Goal: Task Accomplishment & Management: Complete application form

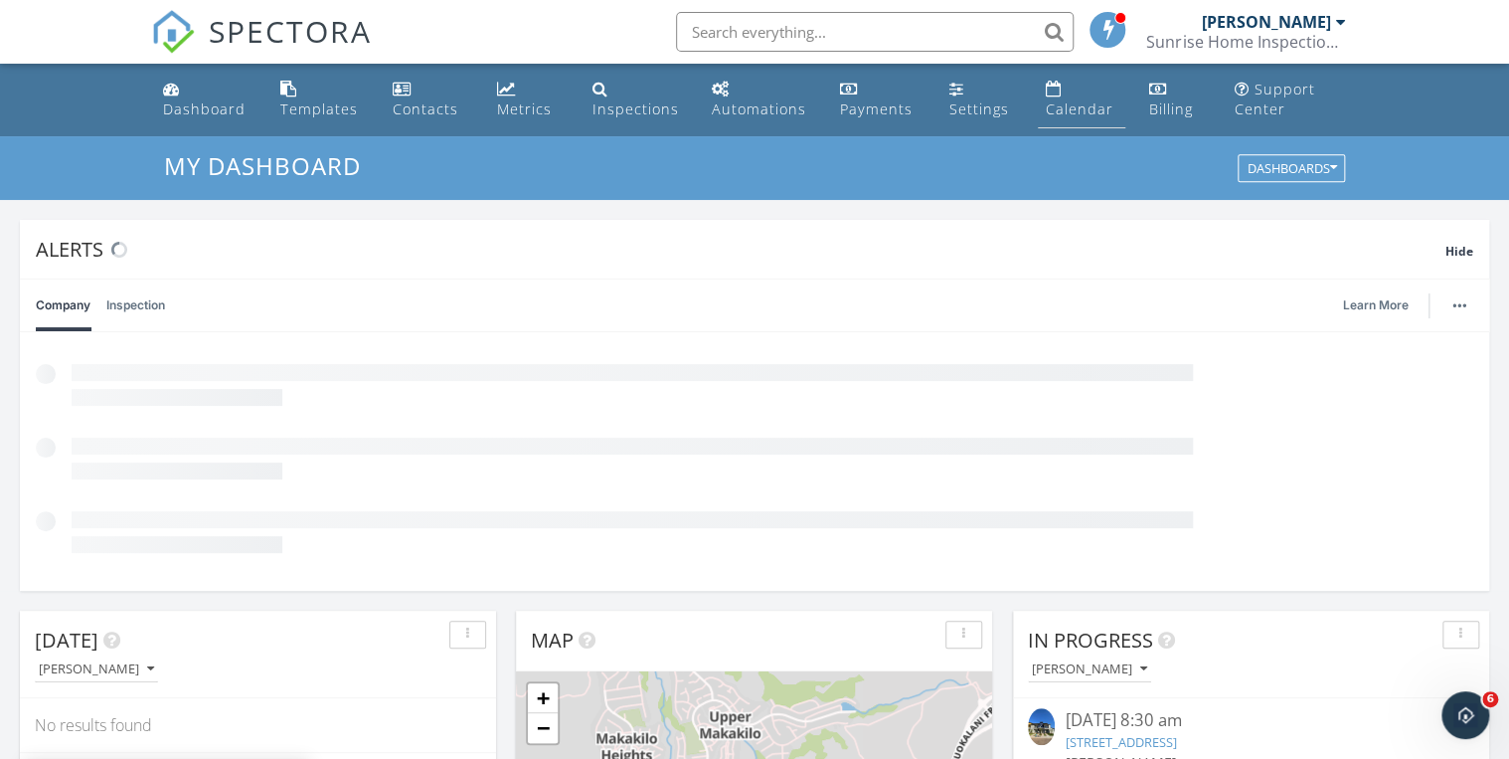
click at [1075, 115] on div "Calendar" at bounding box center [1080, 108] width 68 height 19
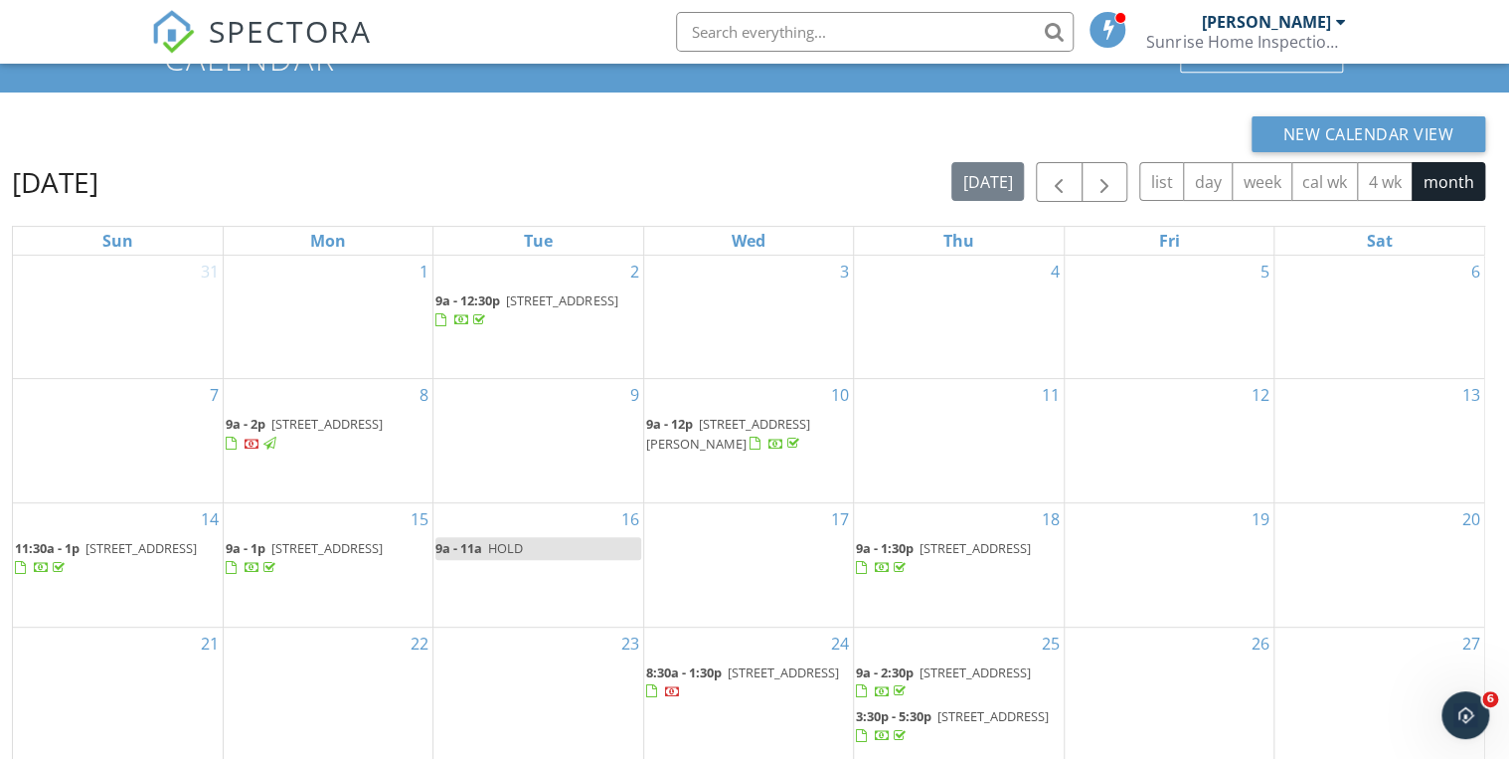
scroll to position [284, 0]
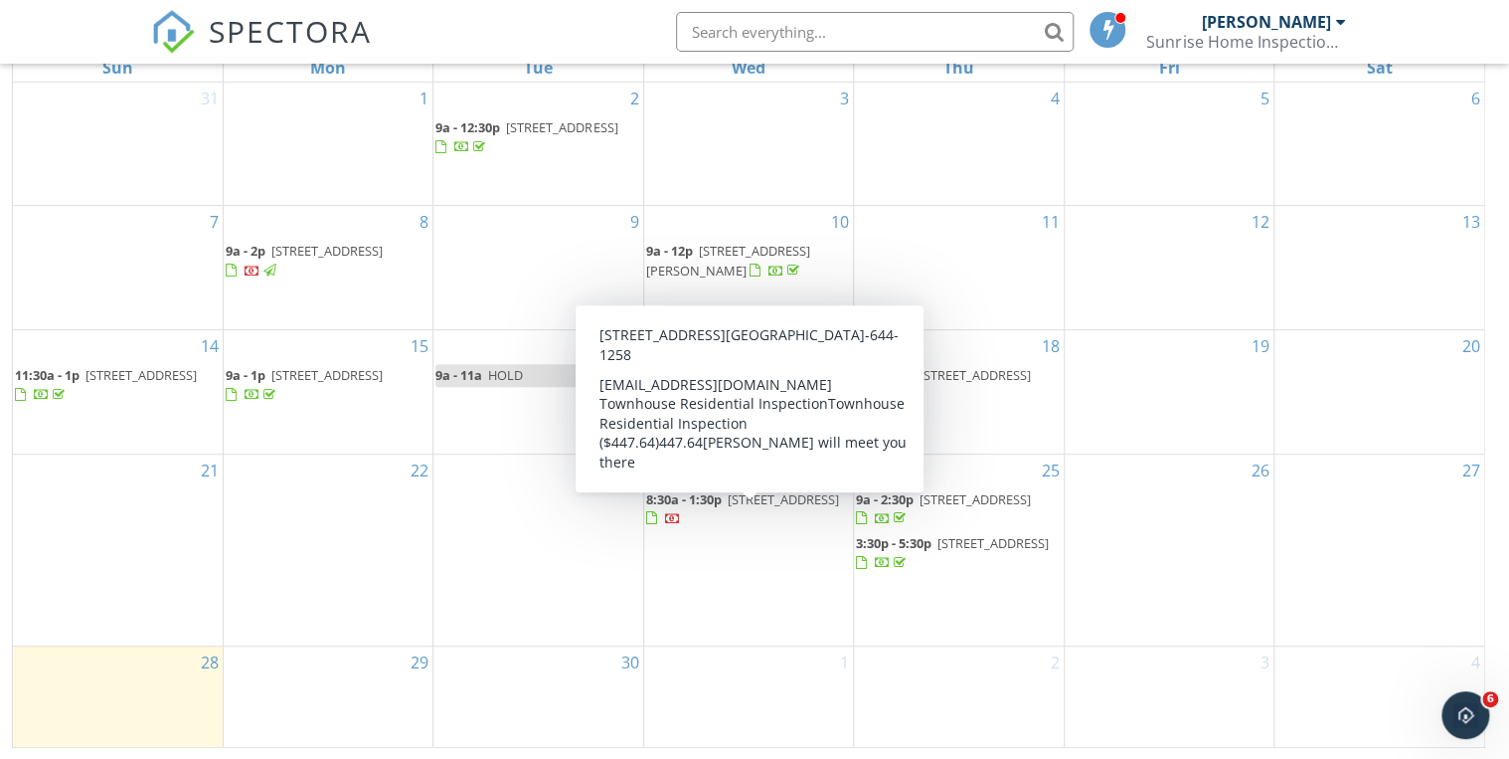
click at [732, 661] on div "1" at bounding box center [748, 696] width 209 height 100
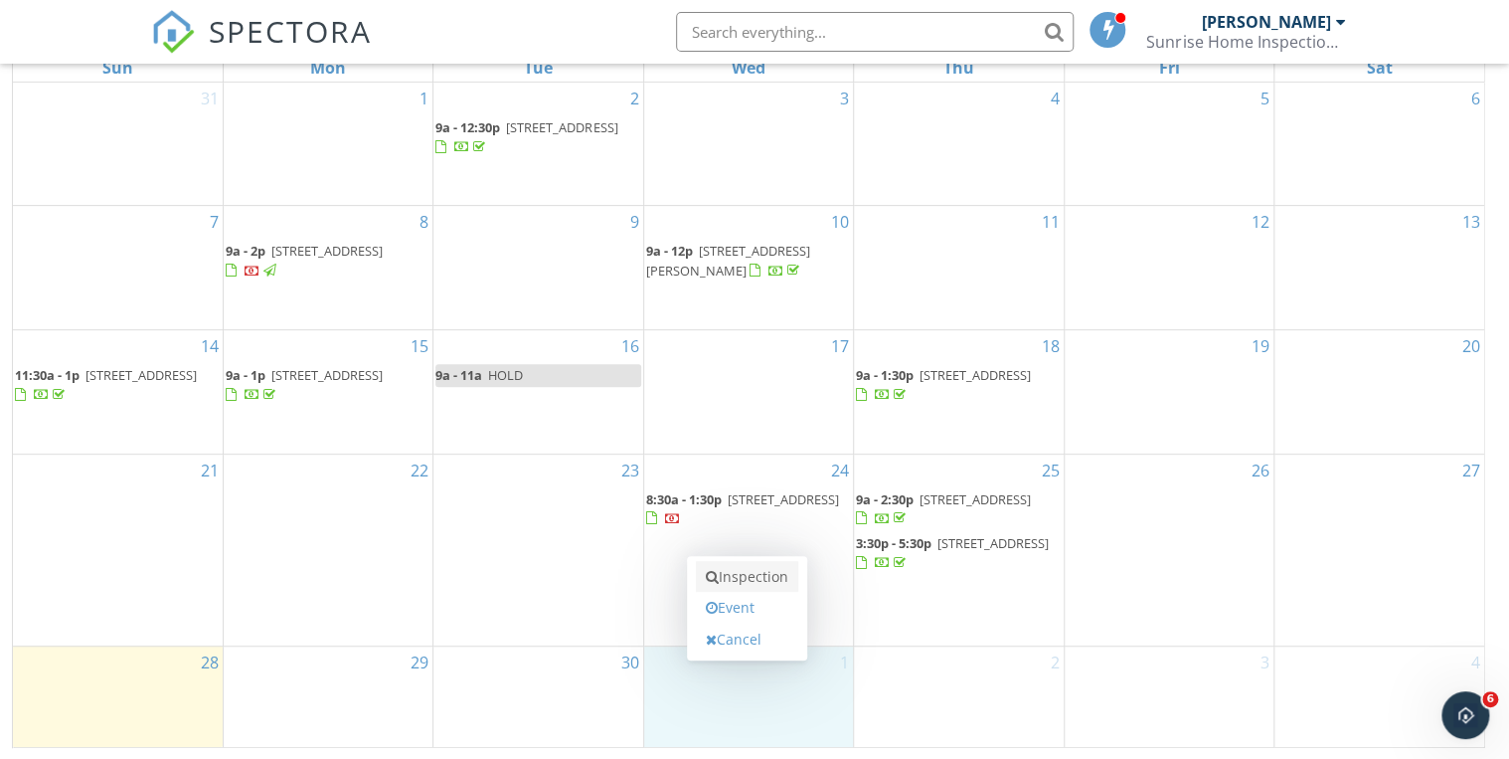
click at [734, 586] on link "Inspection" at bounding box center [747, 577] width 102 height 32
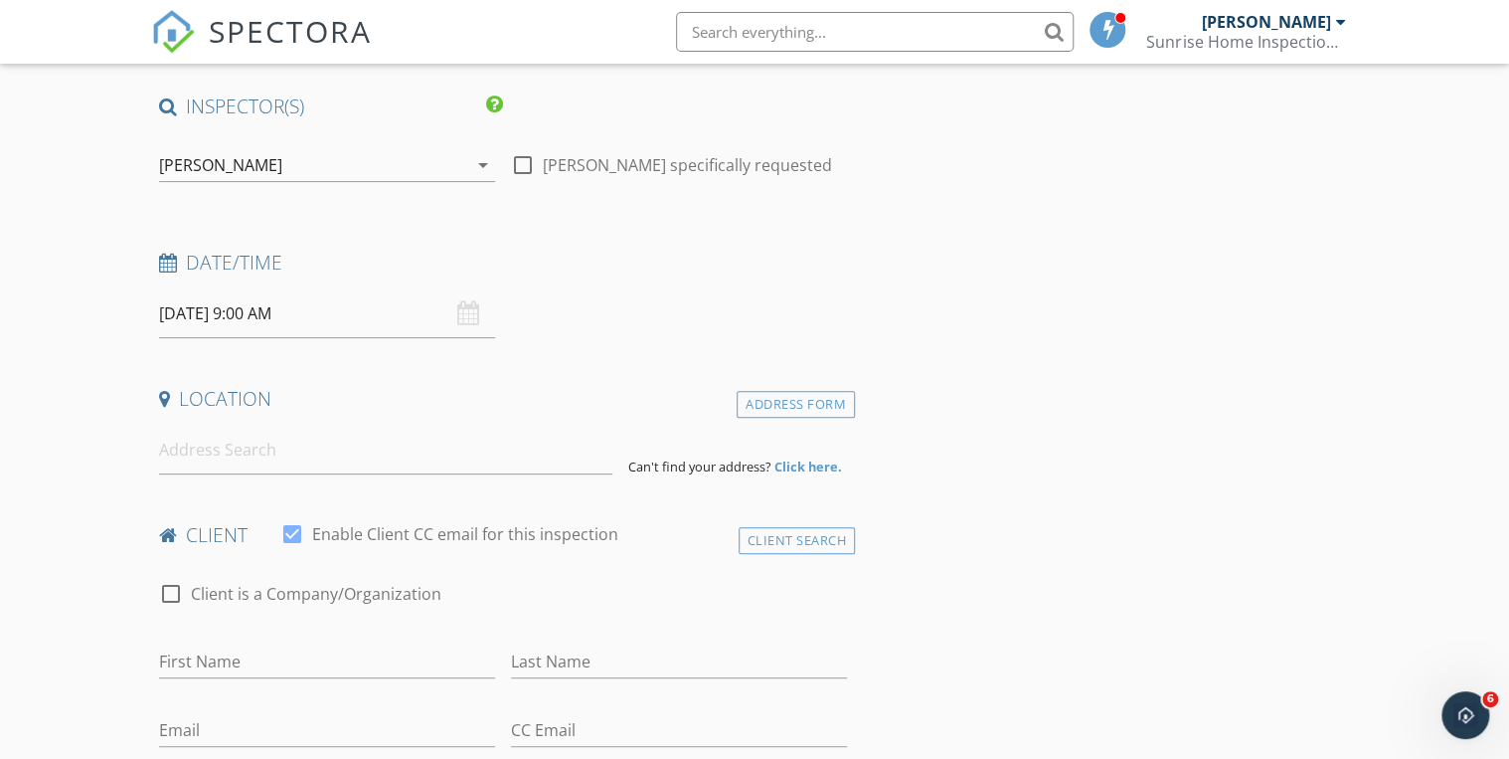
scroll to position [159, 0]
click at [768, 401] on div "Address Form" at bounding box center [796, 403] width 118 height 27
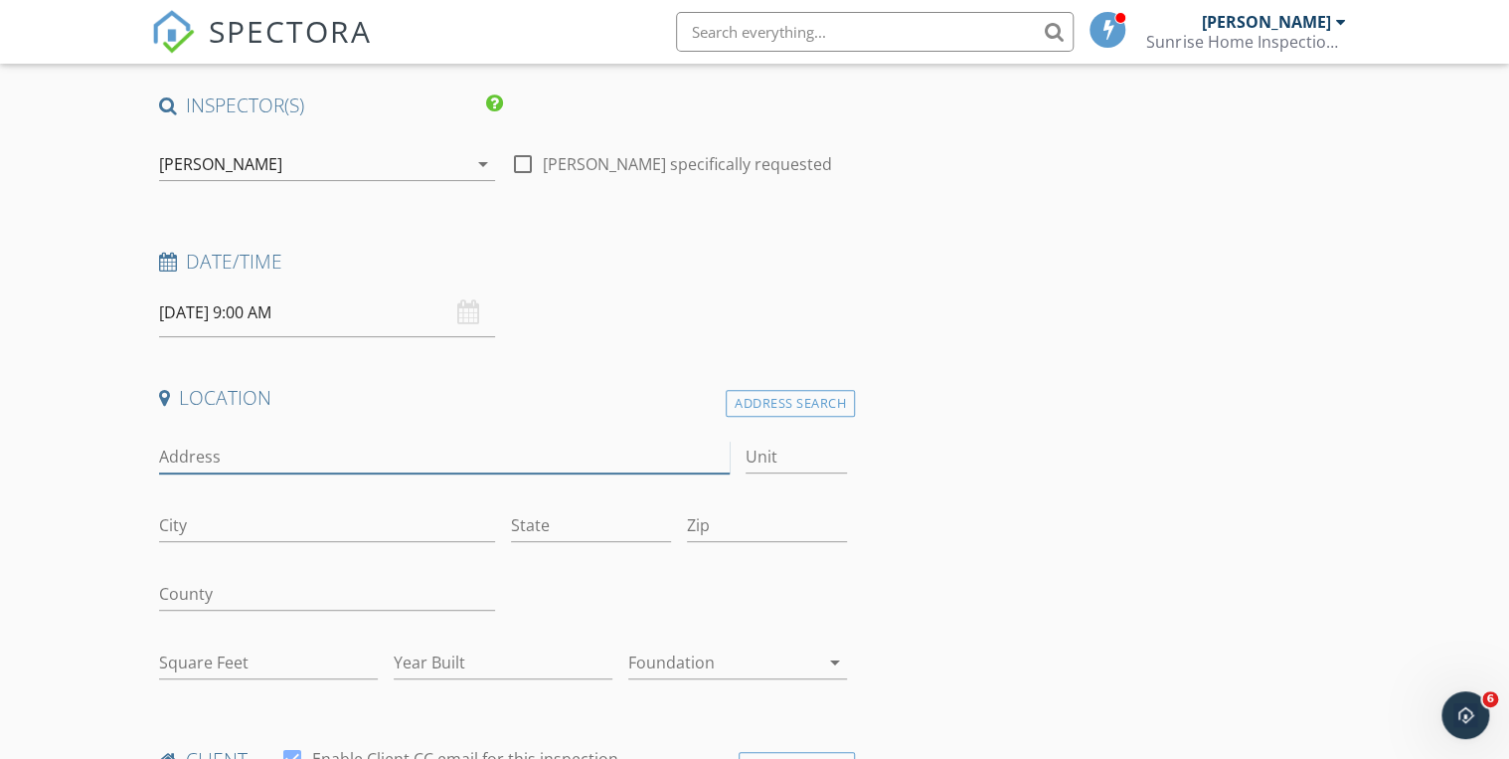
click at [254, 458] on input "Address" at bounding box center [444, 456] width 571 height 33
paste input "[STREET_ADDRESS]"
type input "[STREET_ADDRESS]"
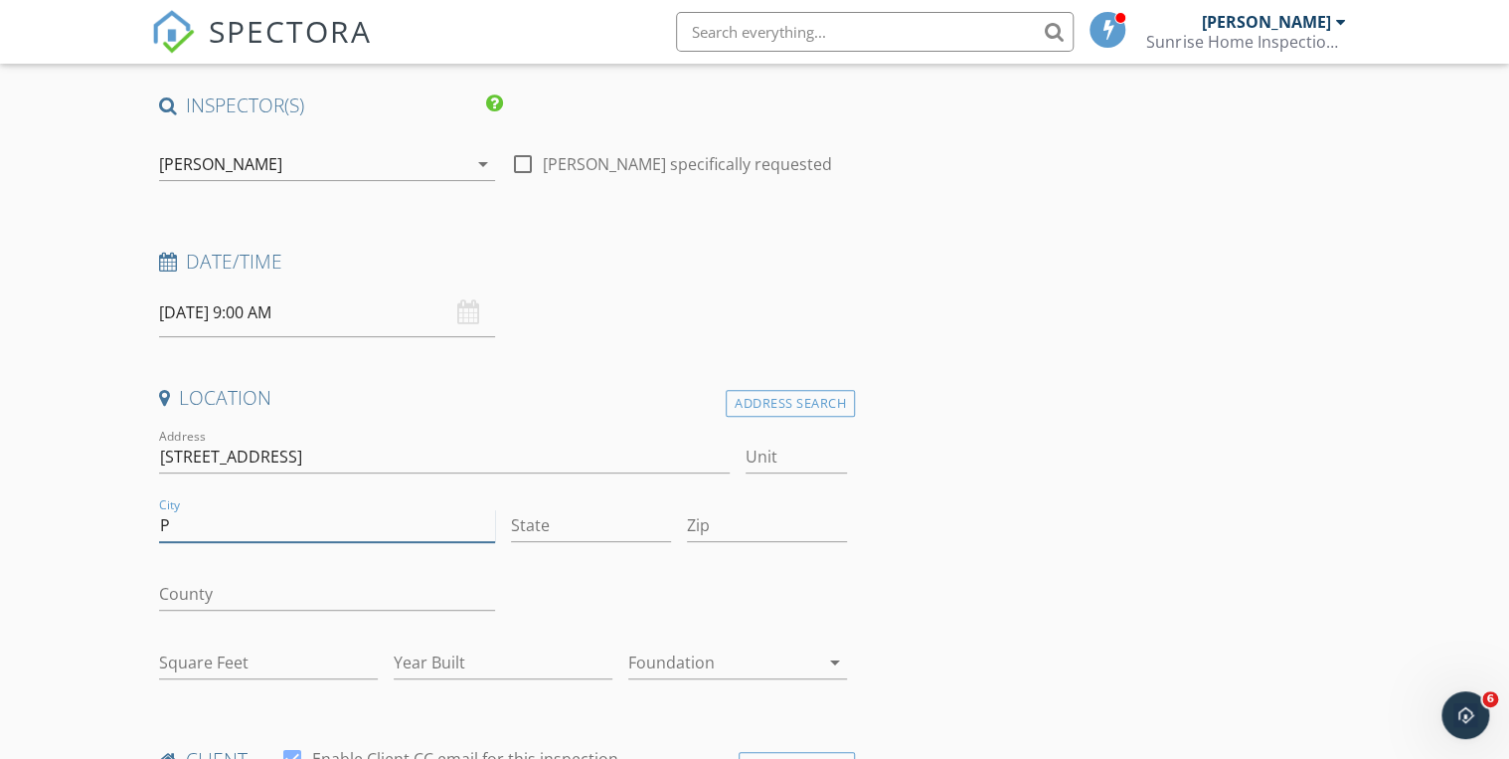
type input "[GEOGRAPHIC_DATA]"
type input "HI"
type input "96782"
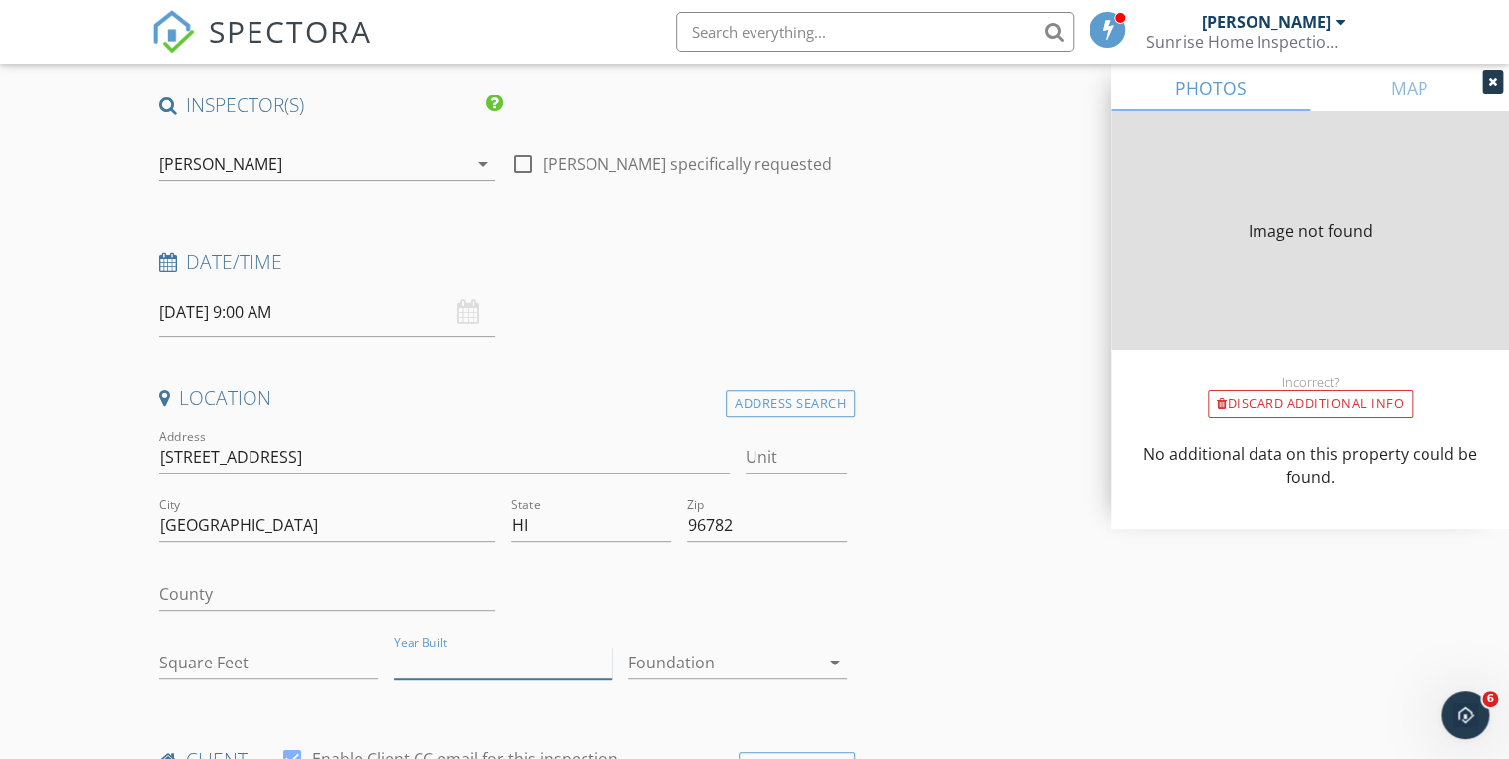
type input "1348"
type input "1960"
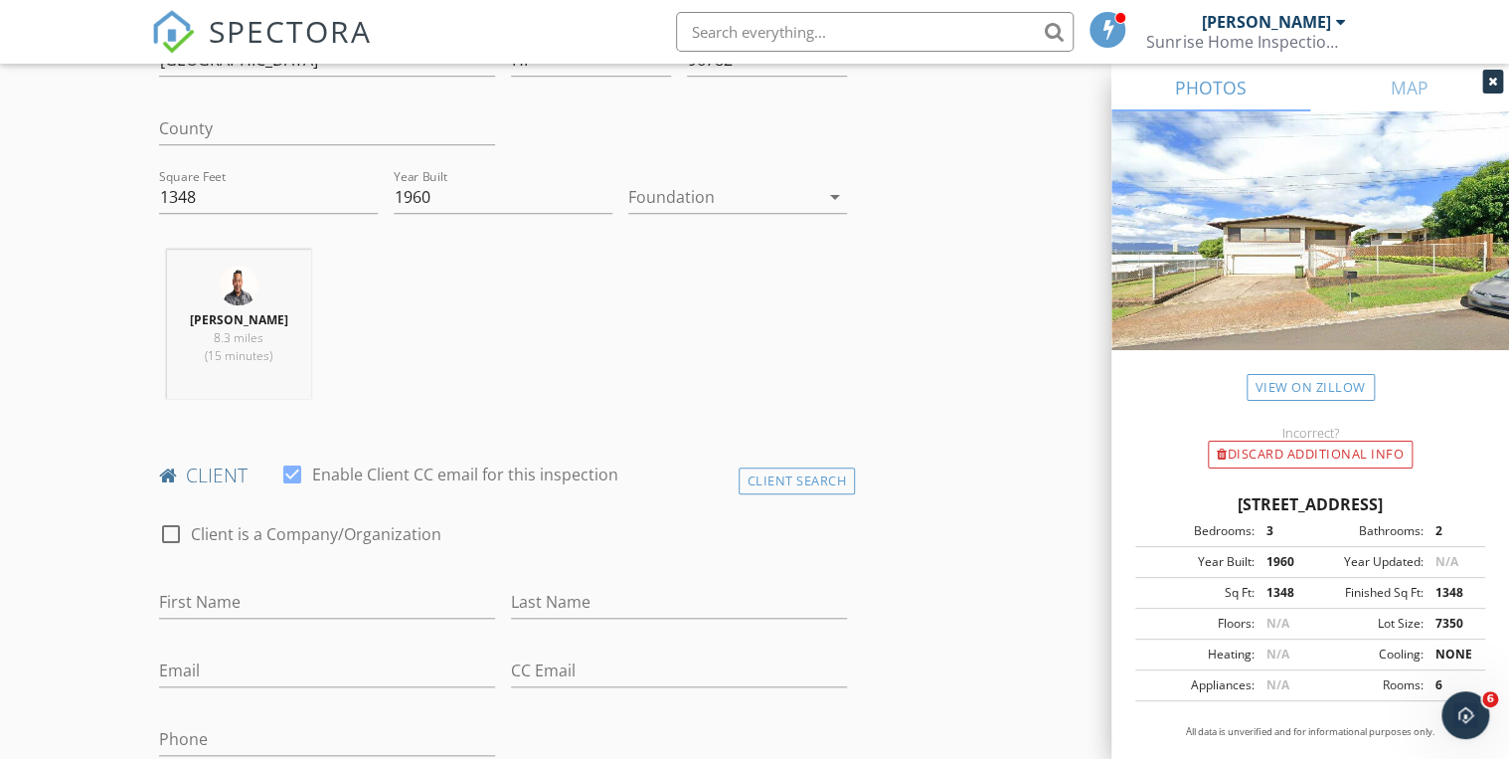
scroll to position [795, 0]
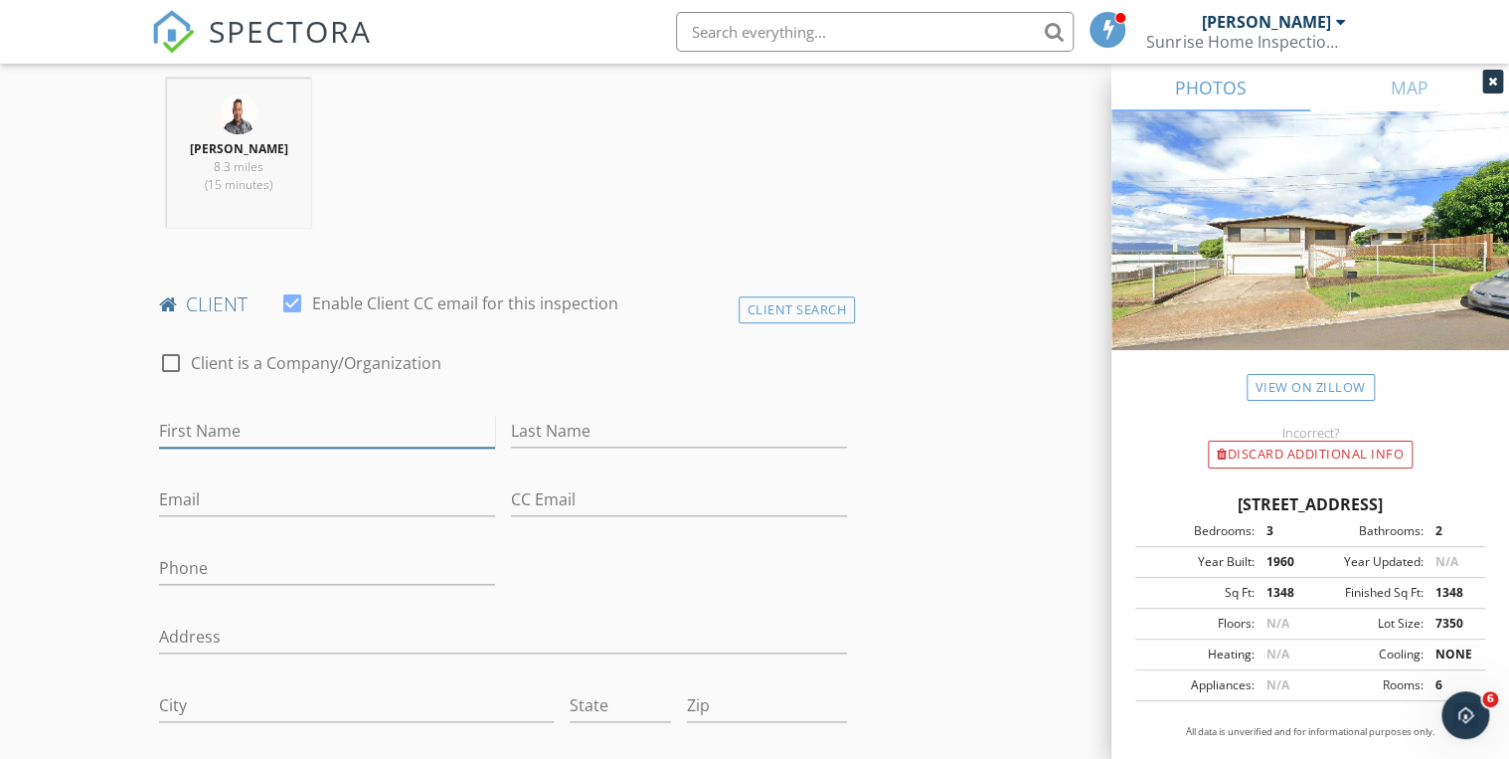
click at [335, 437] on input "First Name" at bounding box center [327, 431] width 336 height 33
paste input "Mr. & [PERSON_NAME]"
type input "Mr. & [PERSON_NAME]"
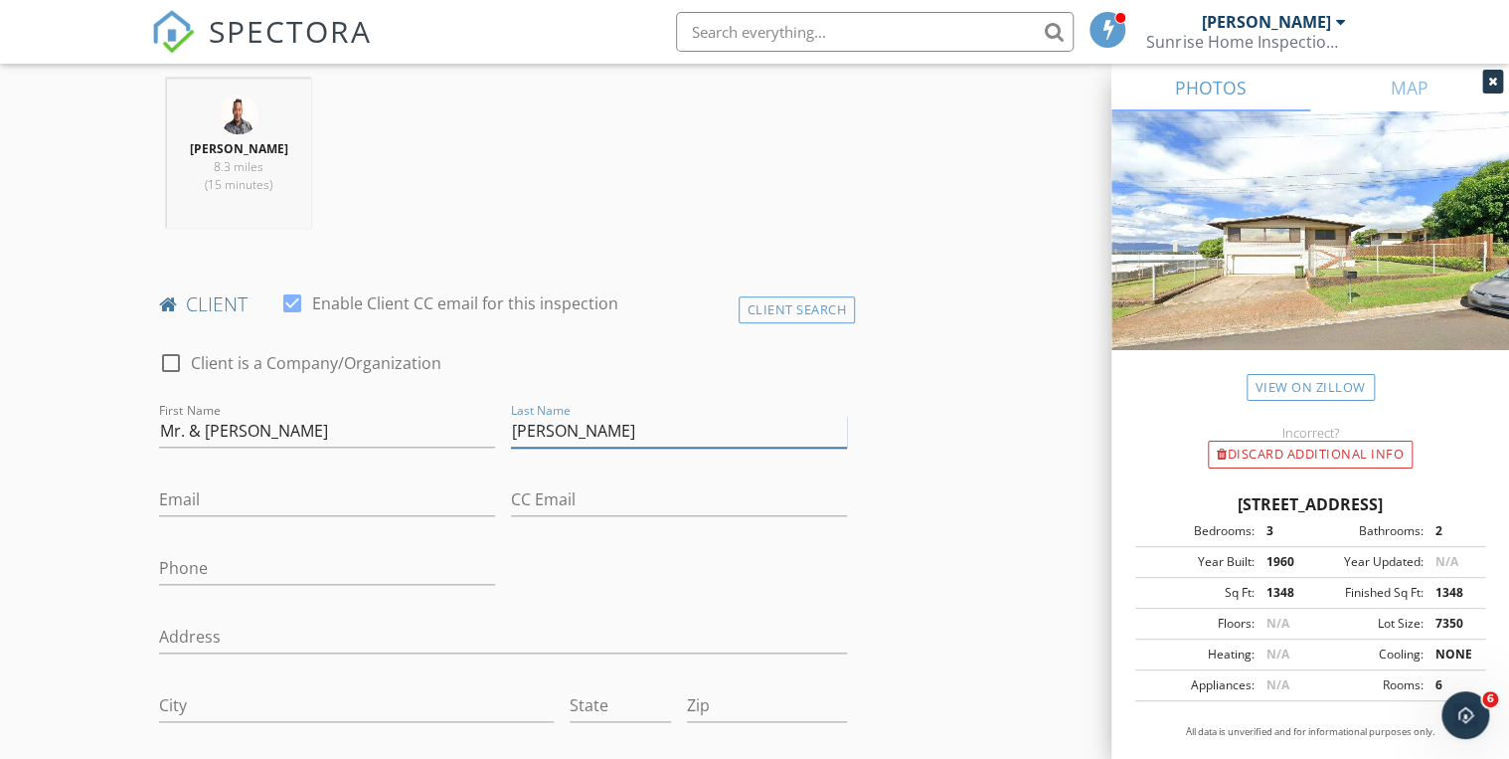
type input "[PERSON_NAME]"
type input "[PERSON_NAME][EMAIL_ADDRESS][DOMAIN_NAME]"
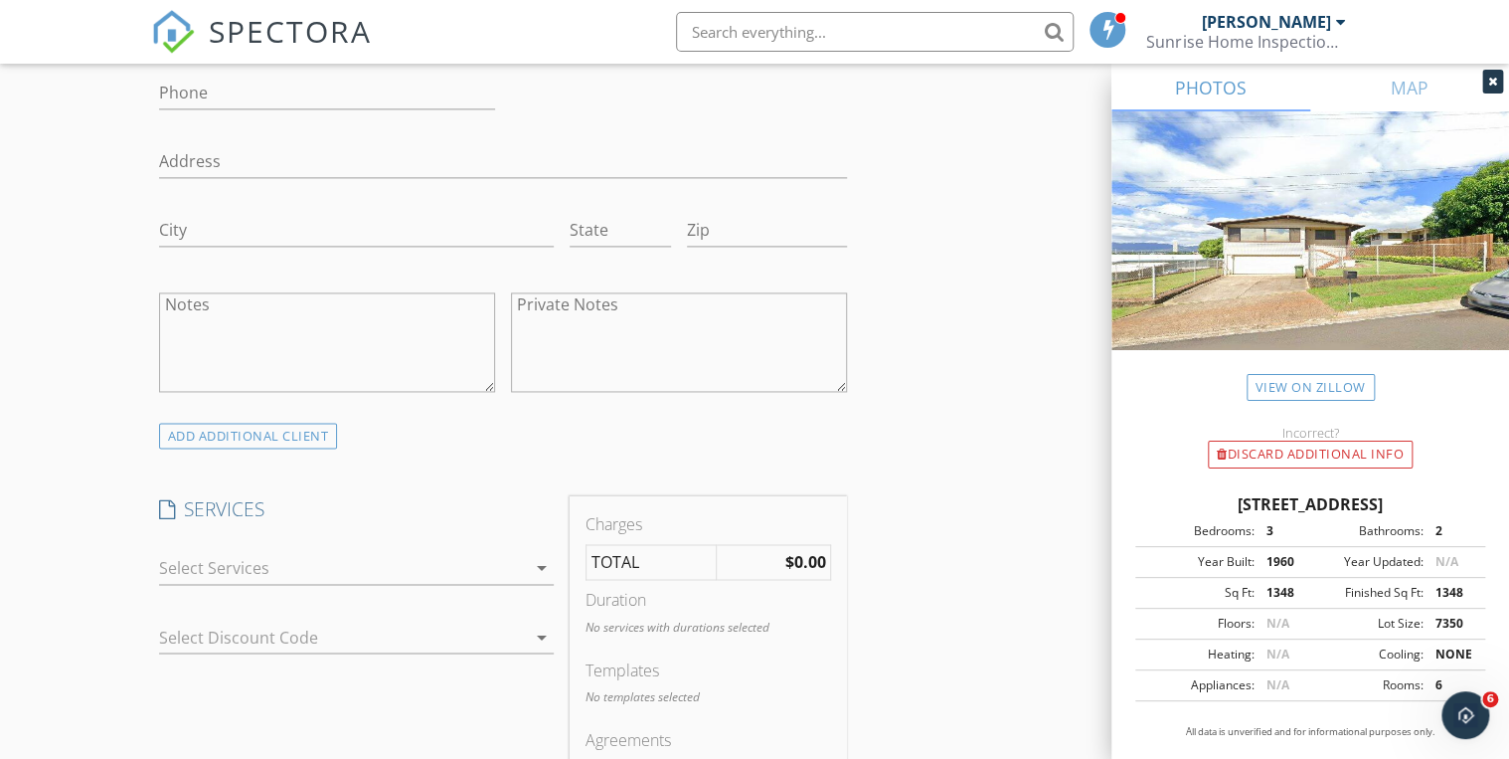
scroll to position [1352, 0]
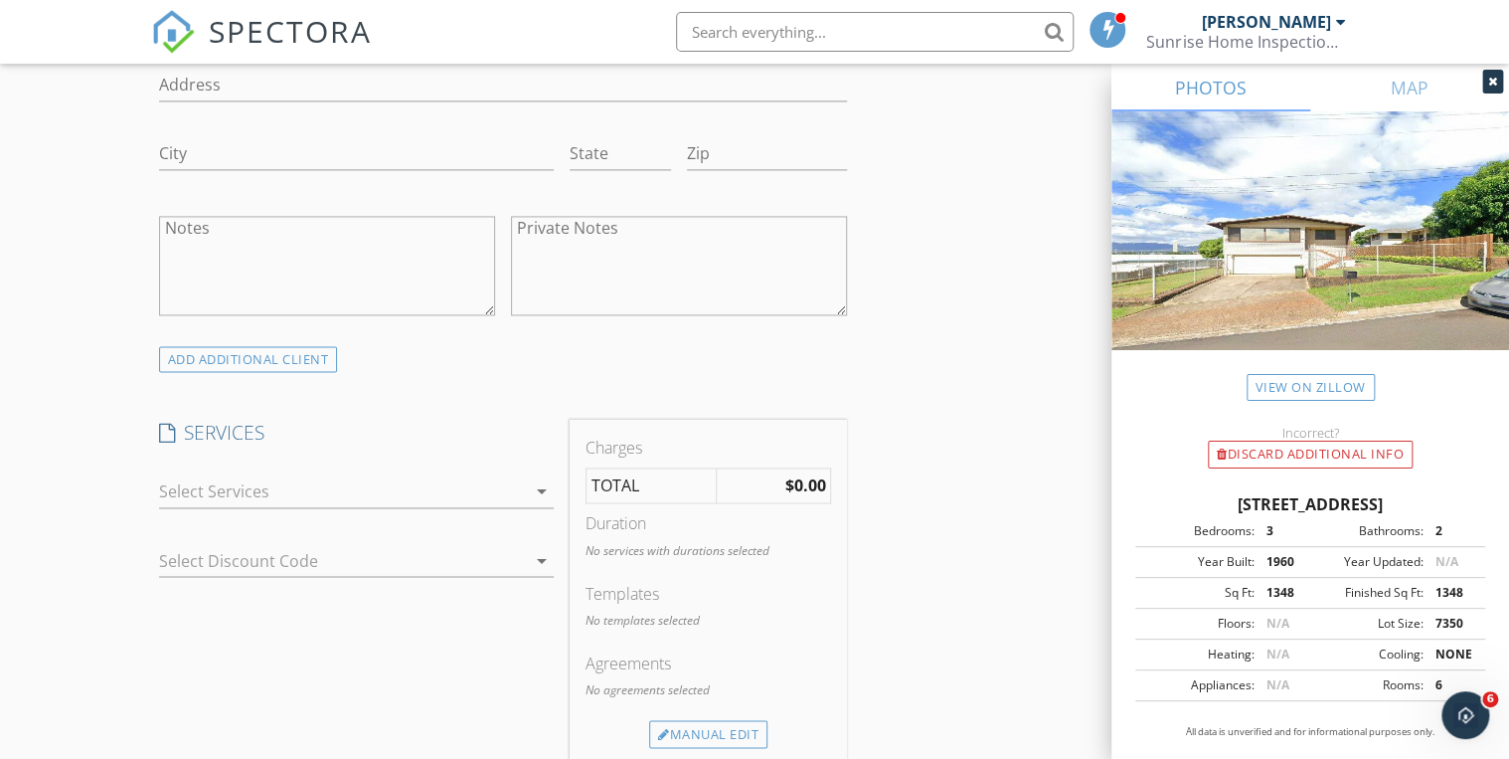
click at [198, 495] on div at bounding box center [342, 491] width 367 height 32
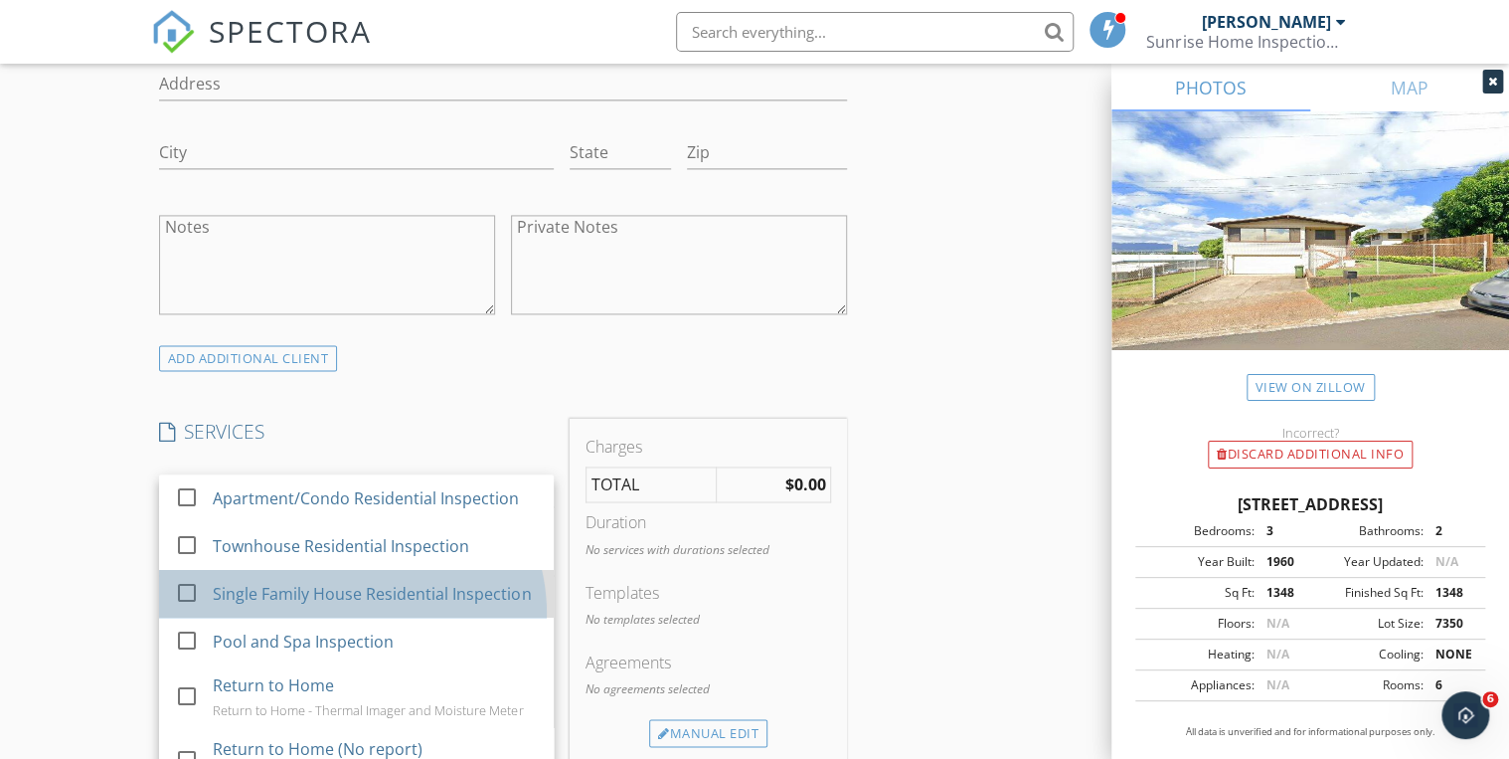
click at [207, 614] on div "check_box_outline_blank Single Family House Residential Inspection" at bounding box center [356, 594] width 363 height 45
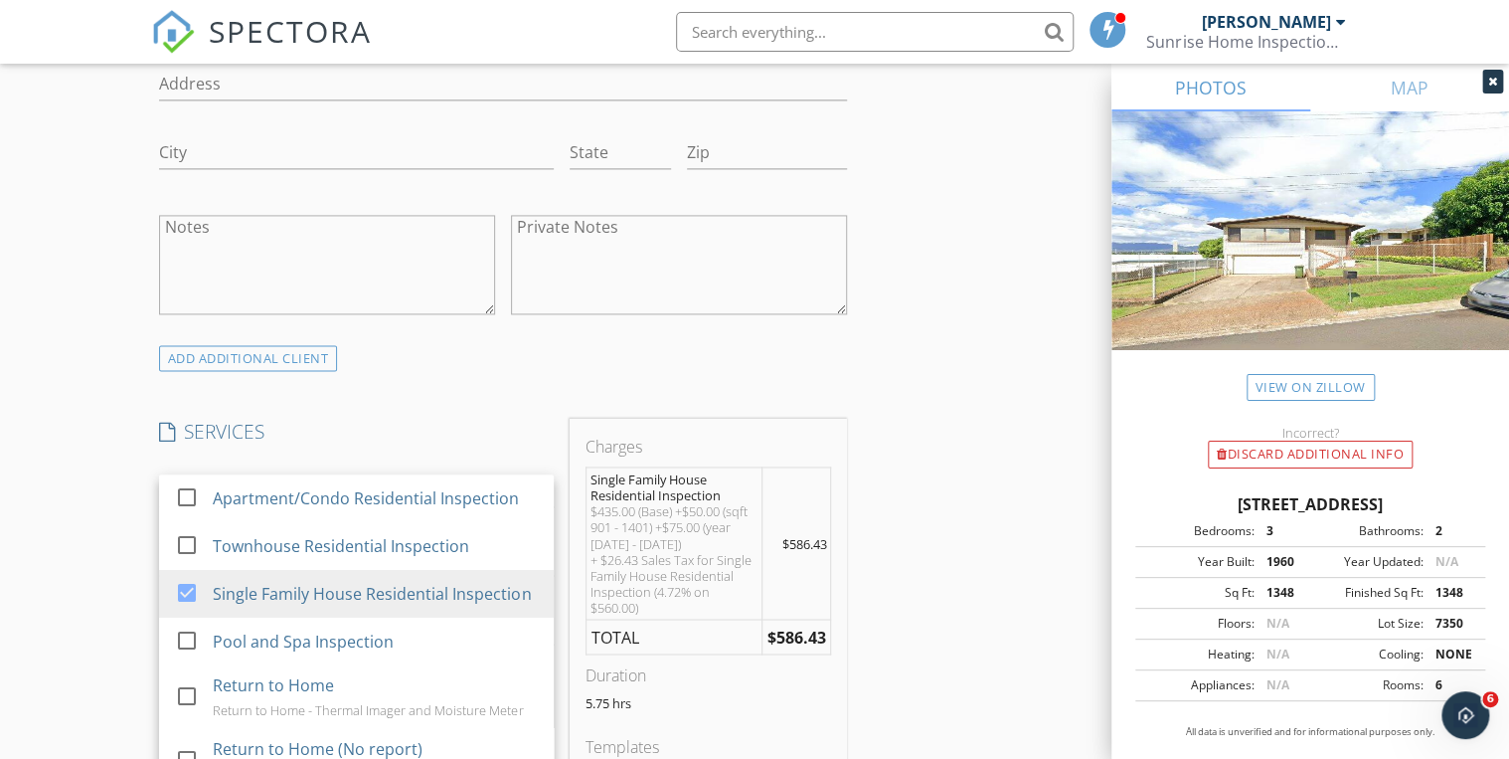
scroll to position [1428, 0]
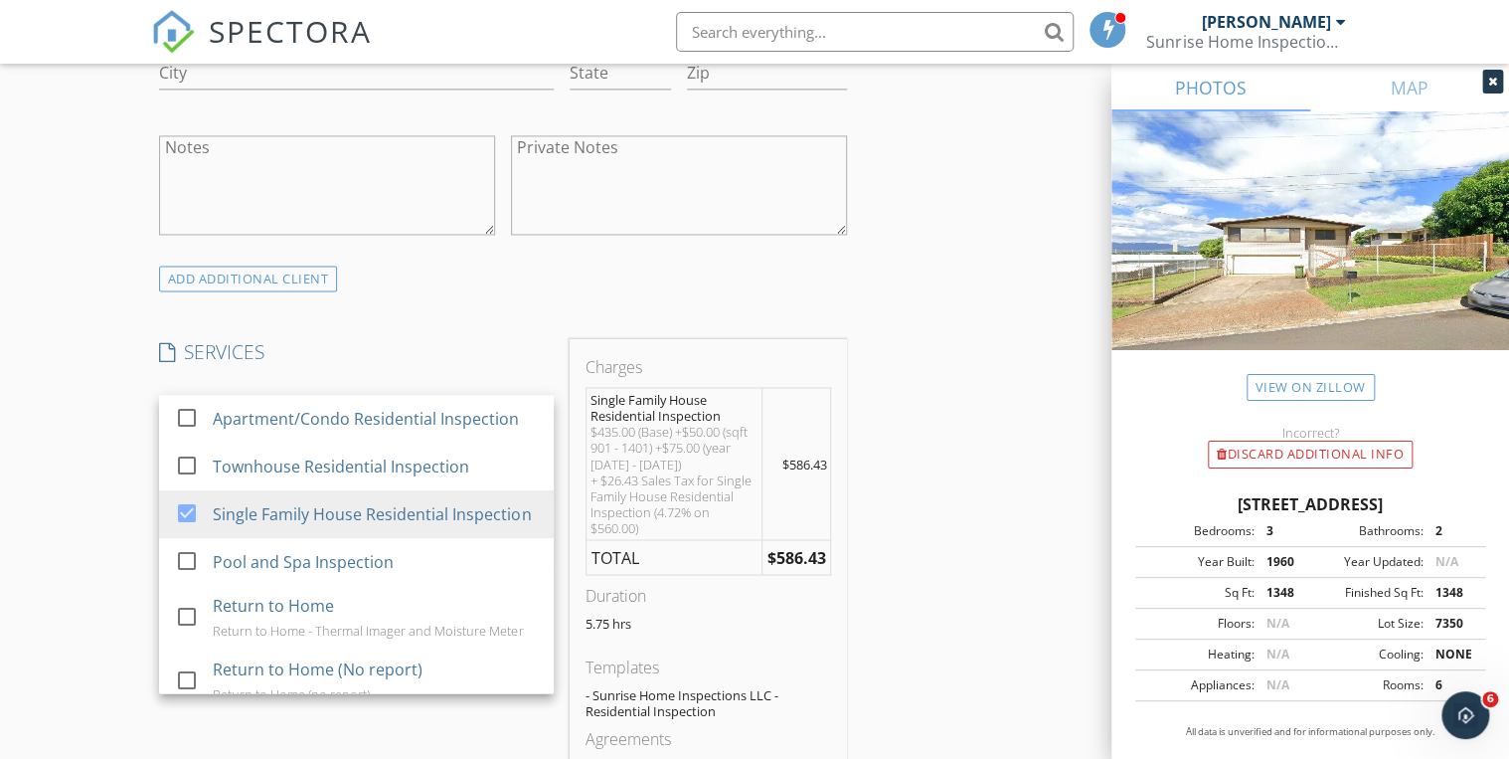
click at [481, 339] on h4 "SERVICES" at bounding box center [356, 352] width 395 height 26
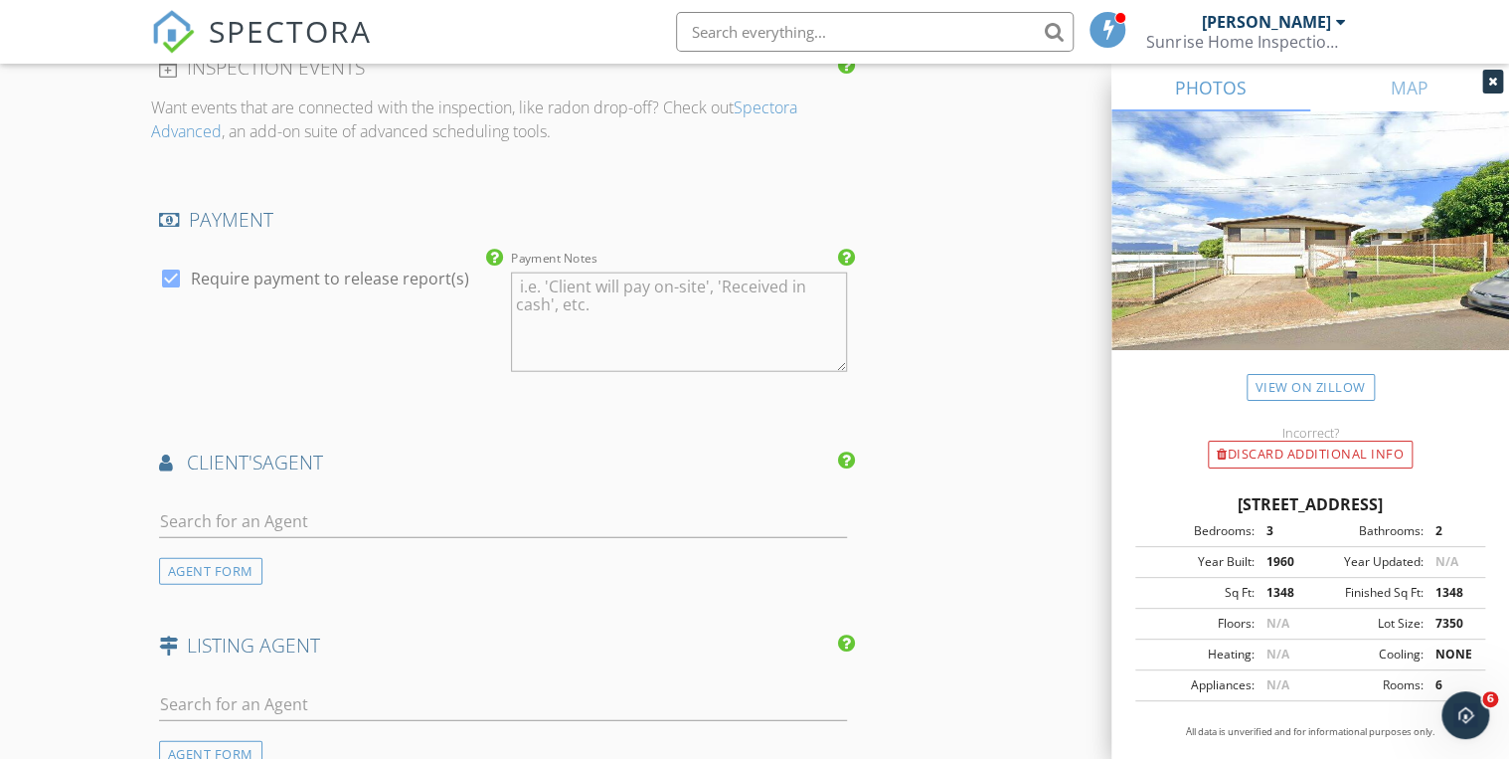
scroll to position [2382, 0]
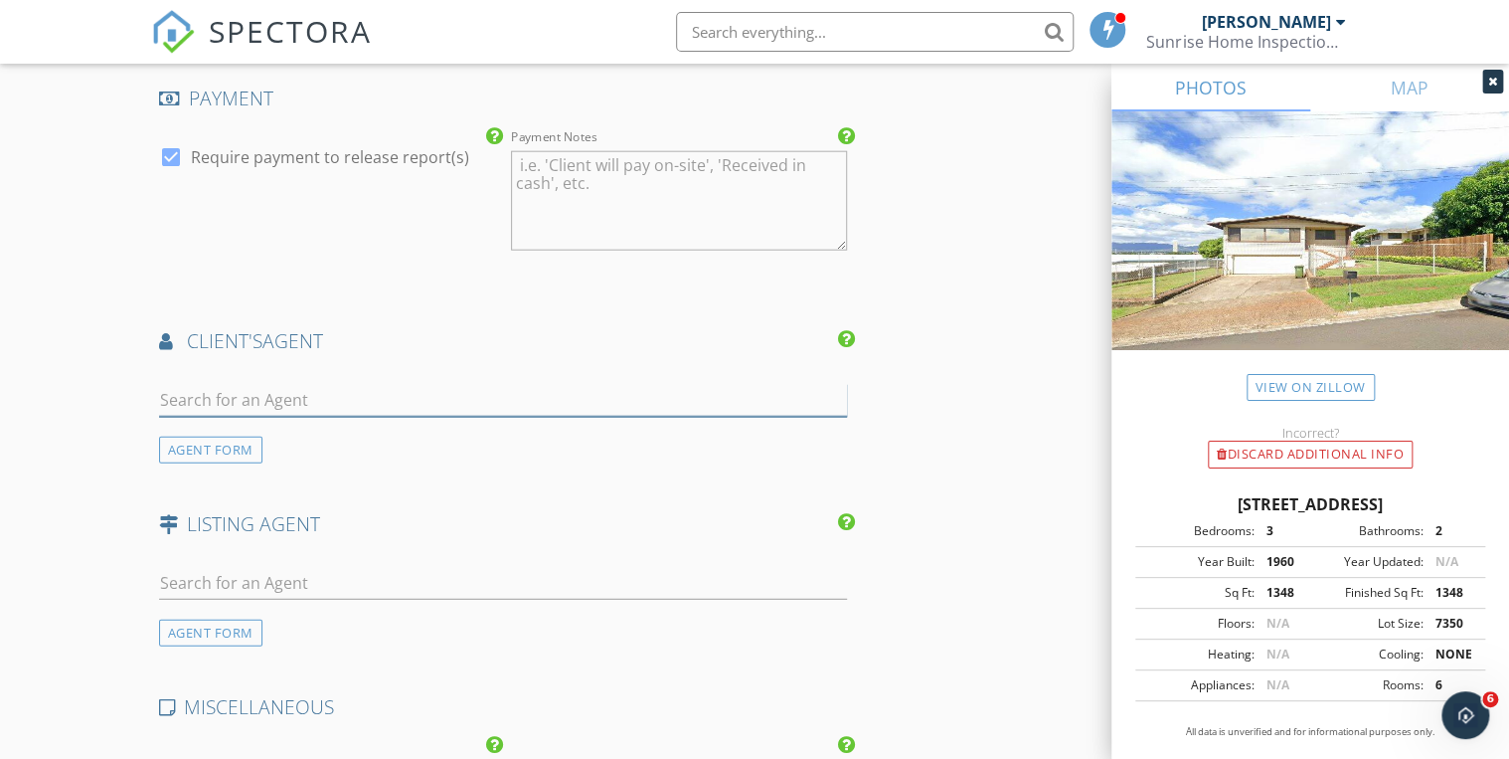
click at [197, 401] on input "text" at bounding box center [503, 400] width 688 height 33
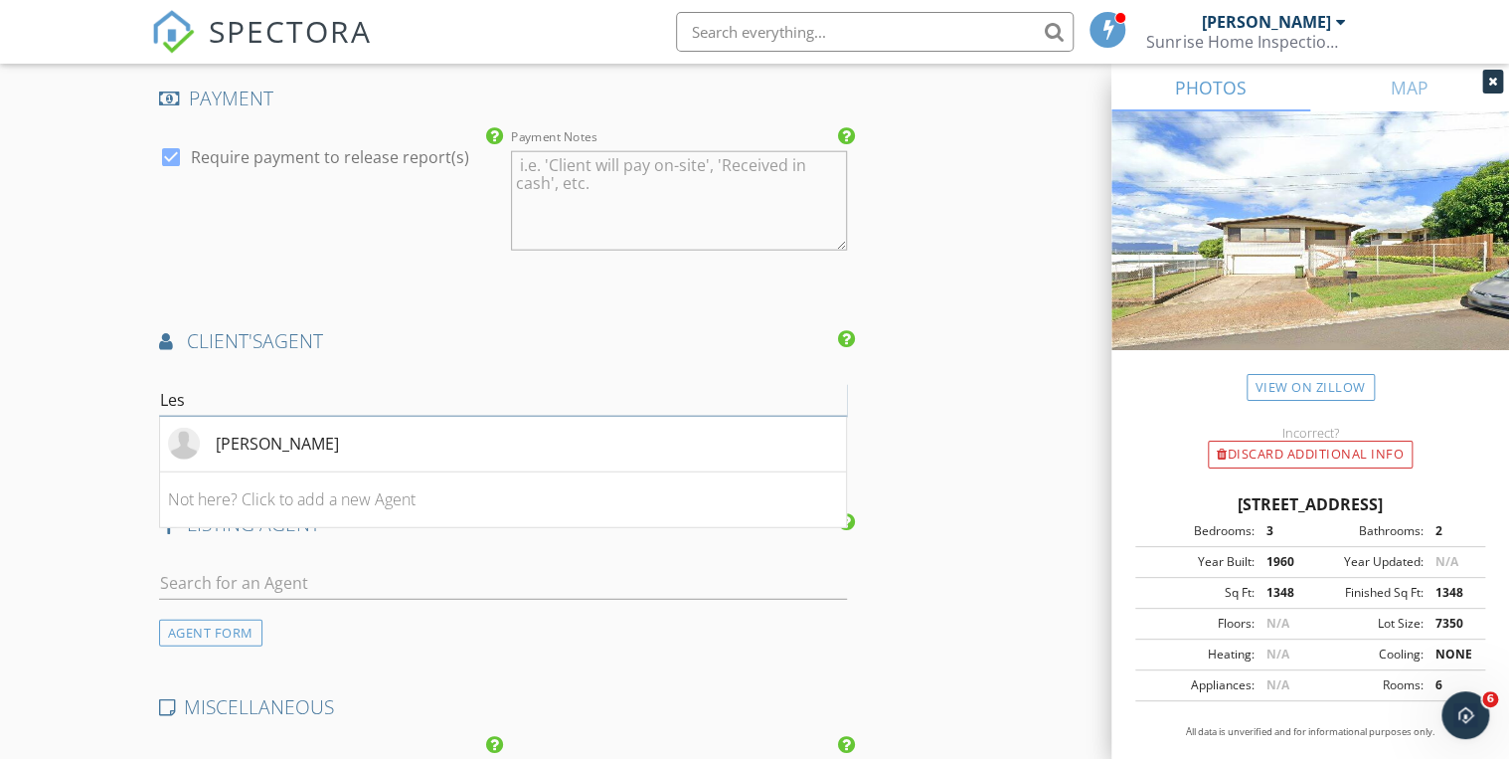
type input "[PERSON_NAME]"
click at [302, 432] on div "[PERSON_NAME]" at bounding box center [277, 444] width 123 height 24
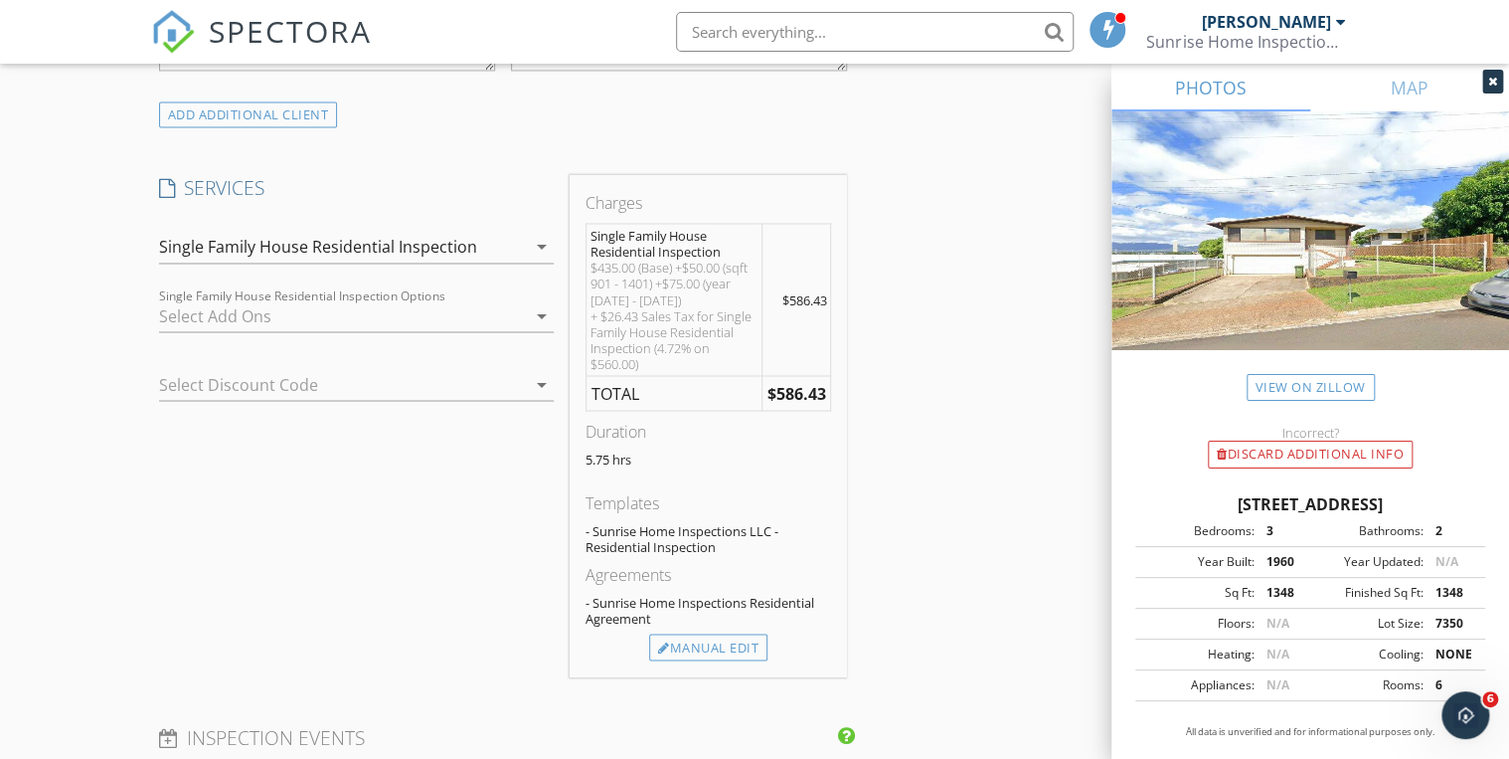
scroll to position [1591, 0]
click at [680, 653] on div "Manual Edit" at bounding box center [708, 648] width 118 height 28
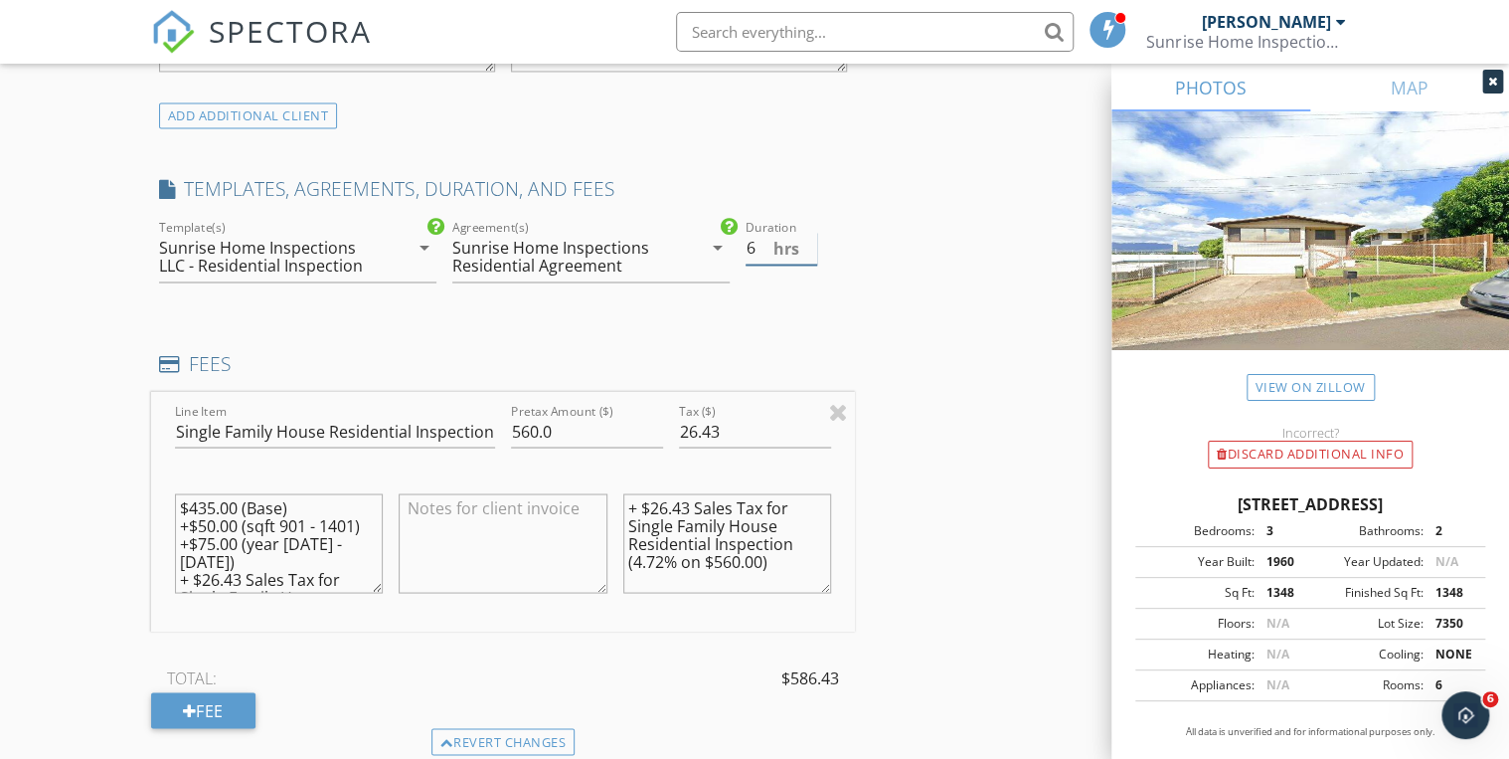
click at [809, 239] on input "6" at bounding box center [782, 248] width 72 height 33
click at [811, 255] on input "5.5" at bounding box center [782, 248] width 72 height 33
type input "5"
click at [811, 255] on input "5" at bounding box center [782, 248] width 72 height 33
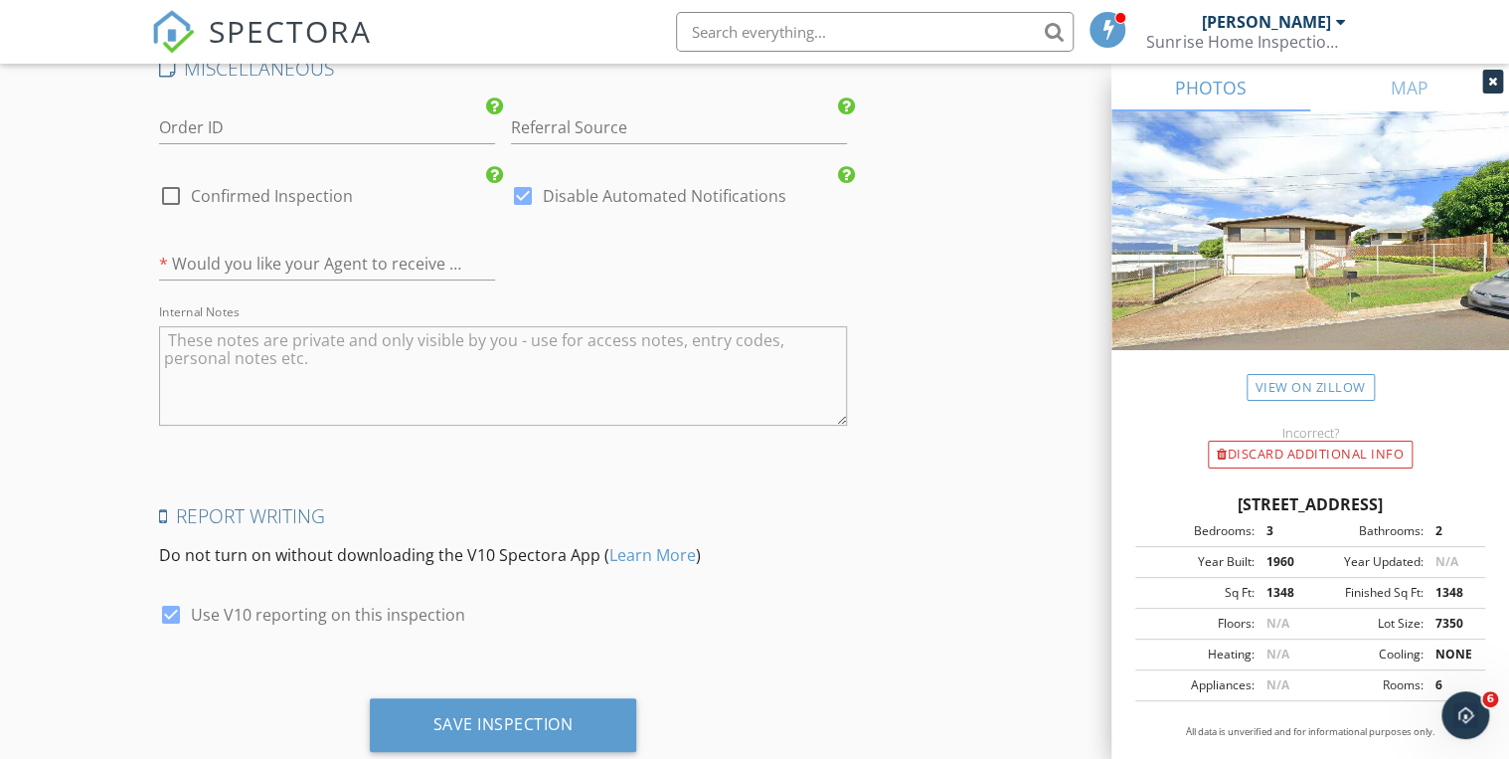
scroll to position [3735, 0]
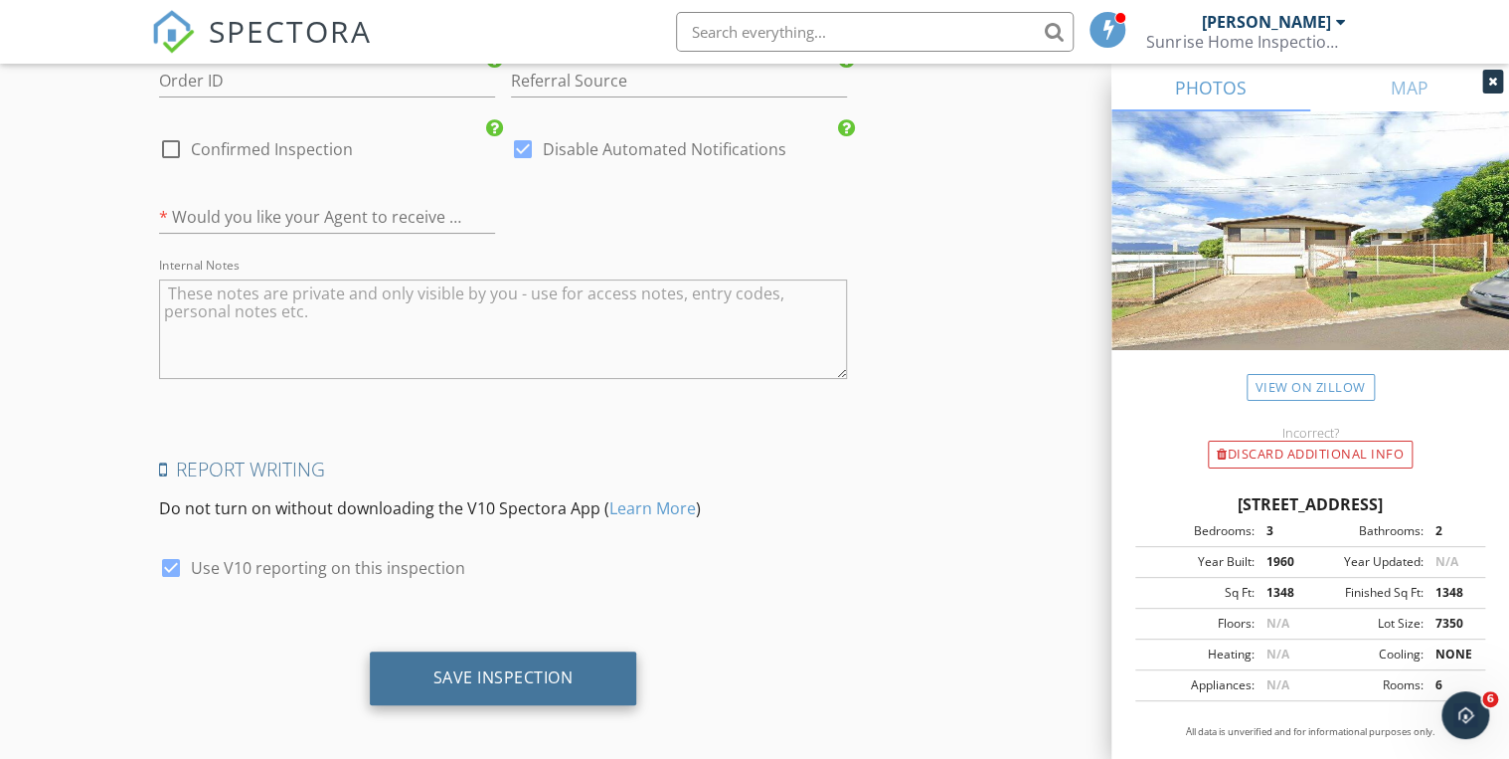
click at [445, 681] on div "Save Inspection" at bounding box center [503, 678] width 267 height 54
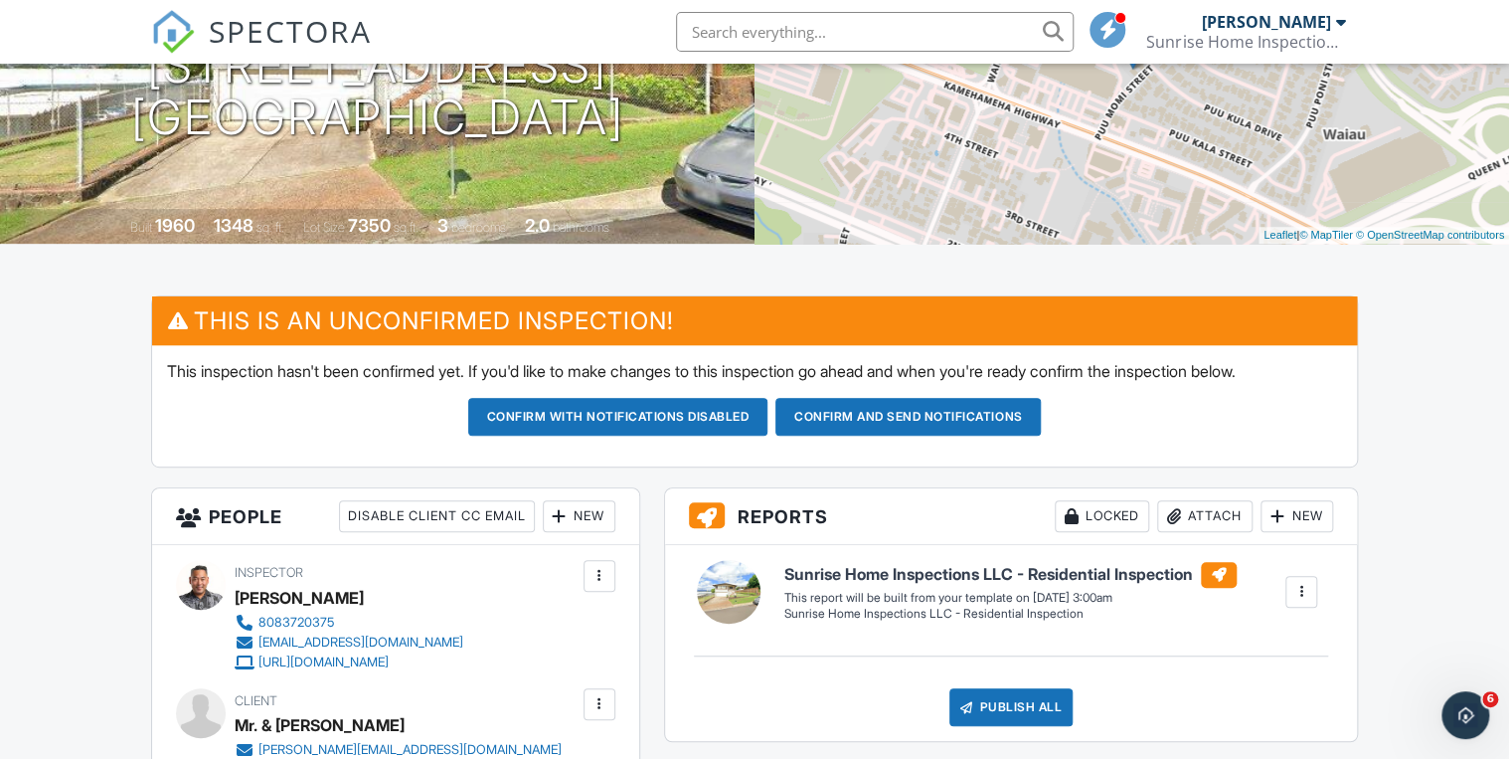
scroll to position [279, 0]
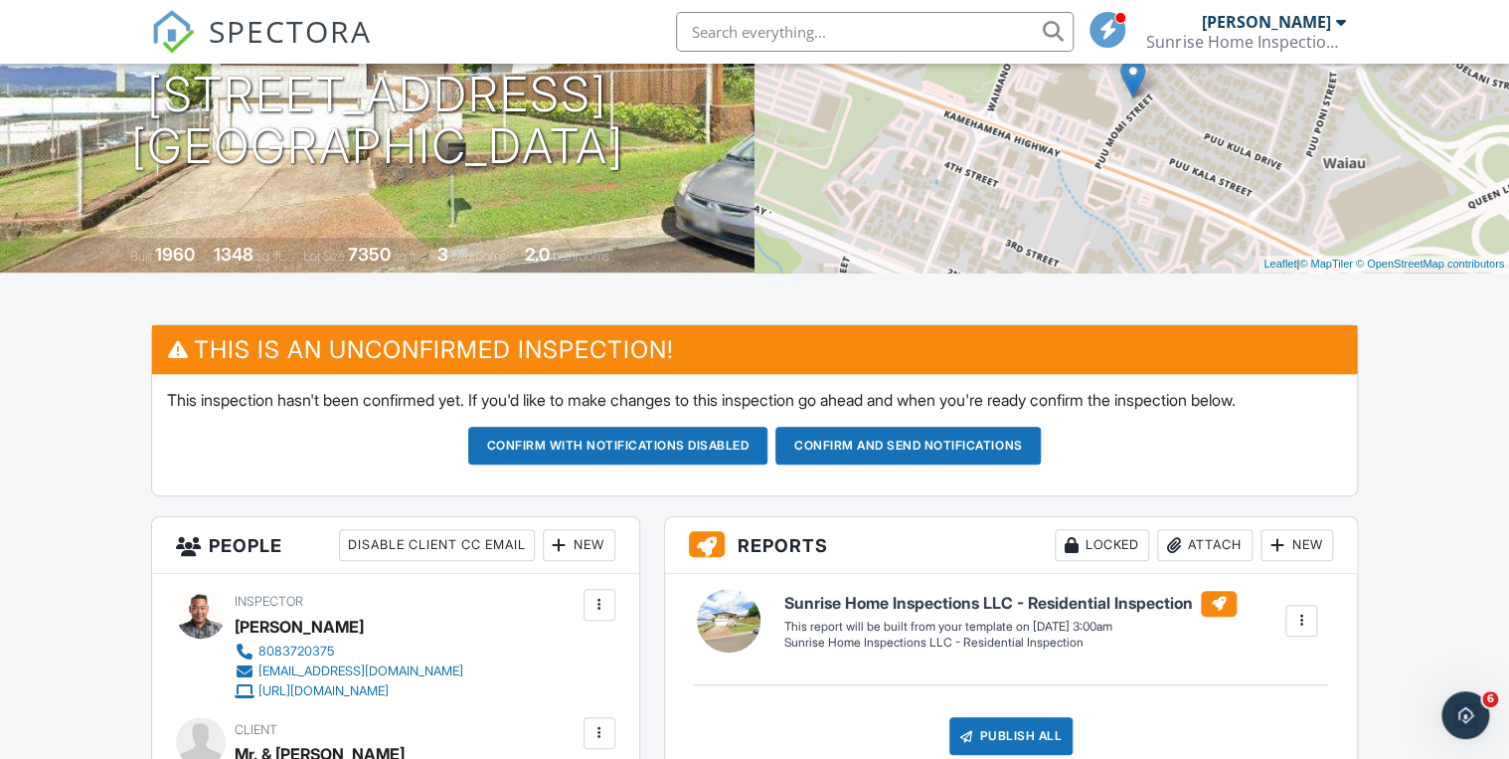
click at [881, 441] on button "Confirm and send notifications" at bounding box center [908, 446] width 265 height 38
